Goal: Transaction & Acquisition: Book appointment/travel/reservation

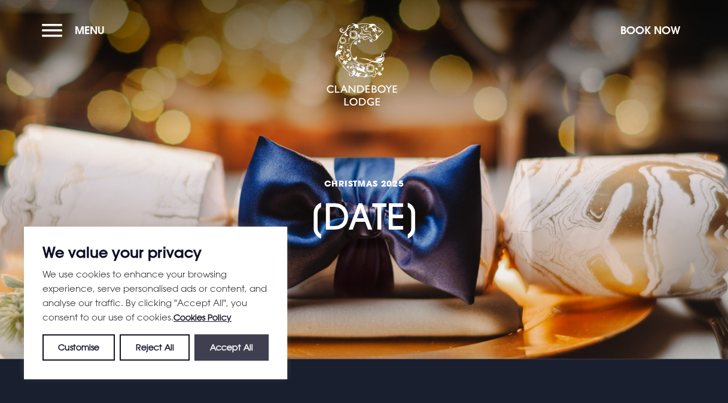
click at [225, 350] on button "Accept All" at bounding box center [232, 348] width 74 height 26
checkbox input "true"
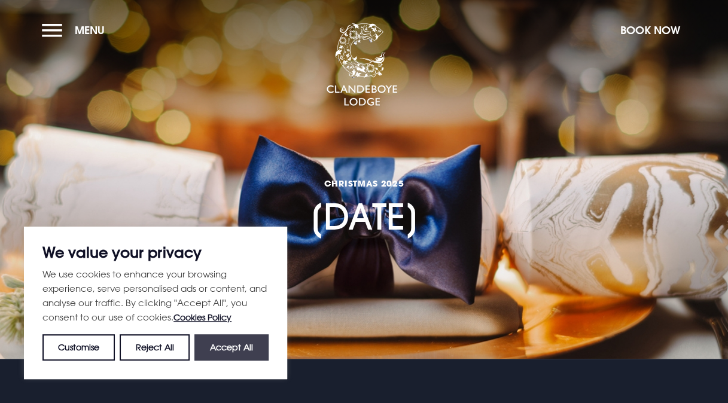
checkbox input "true"
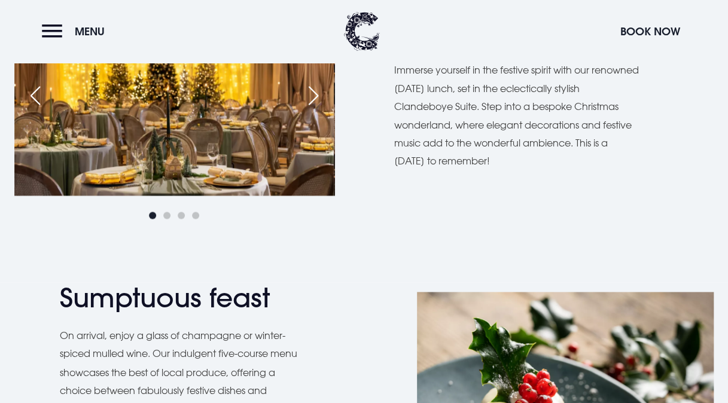
scroll to position [898, 0]
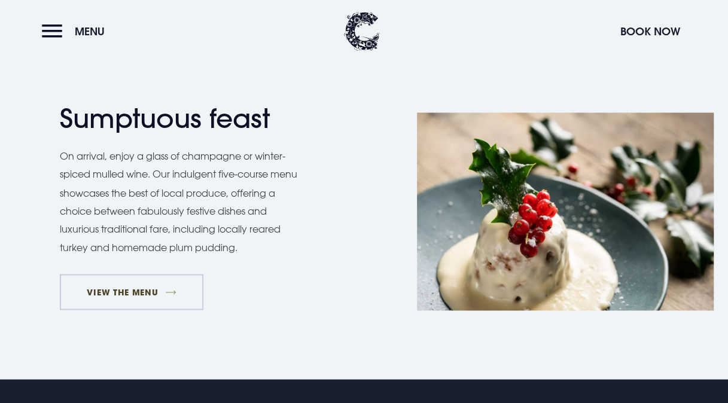
click at [124, 284] on link "VIEW THE MENU" at bounding box center [132, 292] width 144 height 36
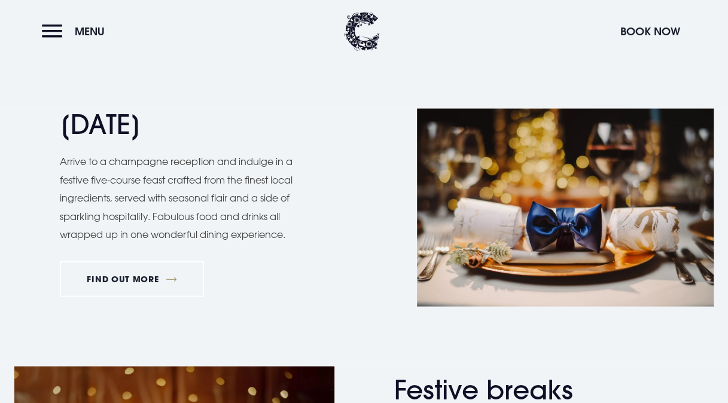
scroll to position [1137, 0]
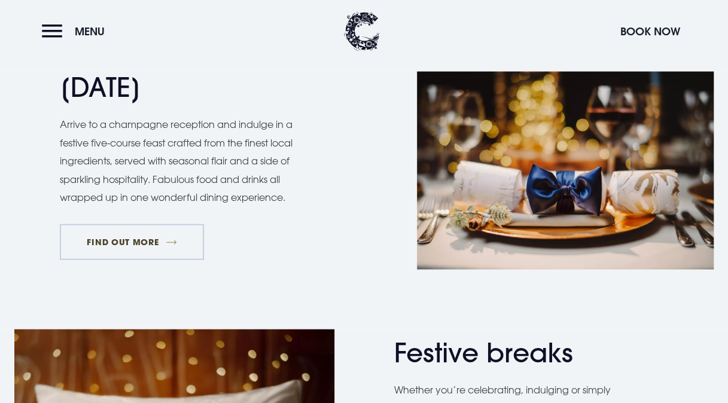
click at [134, 246] on link "FIND OUT MORE" at bounding box center [132, 242] width 144 height 36
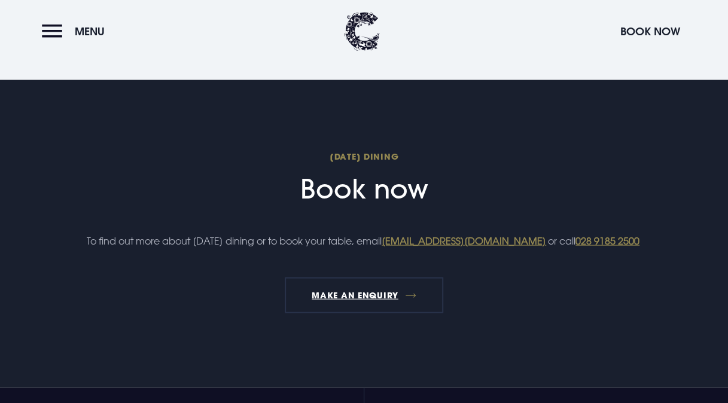
scroll to position [898, 0]
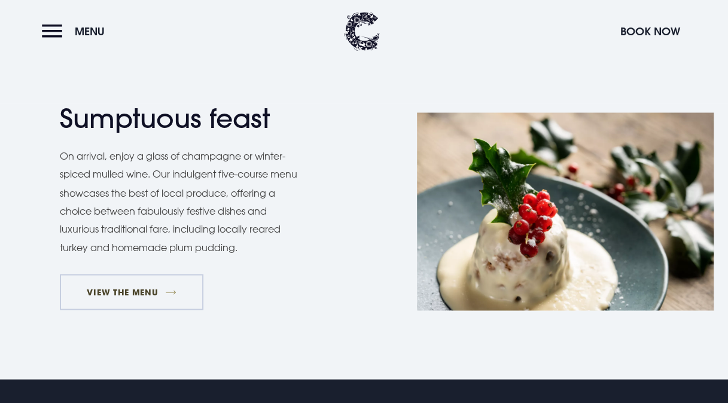
click at [133, 291] on link "VIEW THE MENU" at bounding box center [132, 292] width 144 height 36
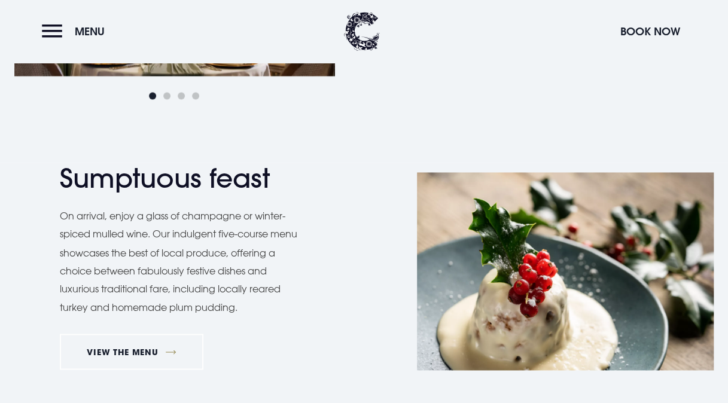
scroll to position [1018, 0]
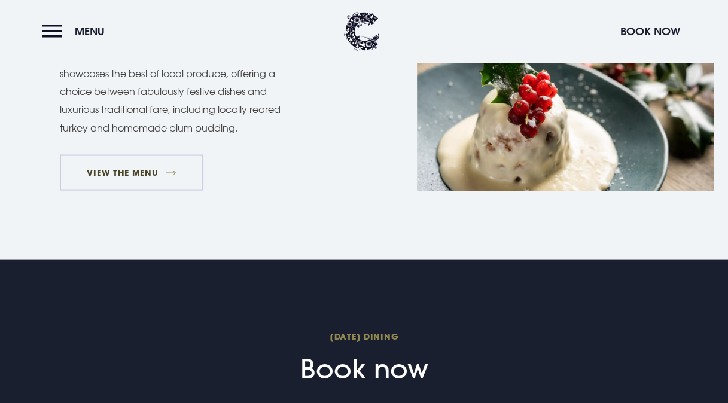
click at [151, 174] on link "VIEW THE MENU" at bounding box center [132, 172] width 144 height 36
